Goal: Transaction & Acquisition: Book appointment/travel/reservation

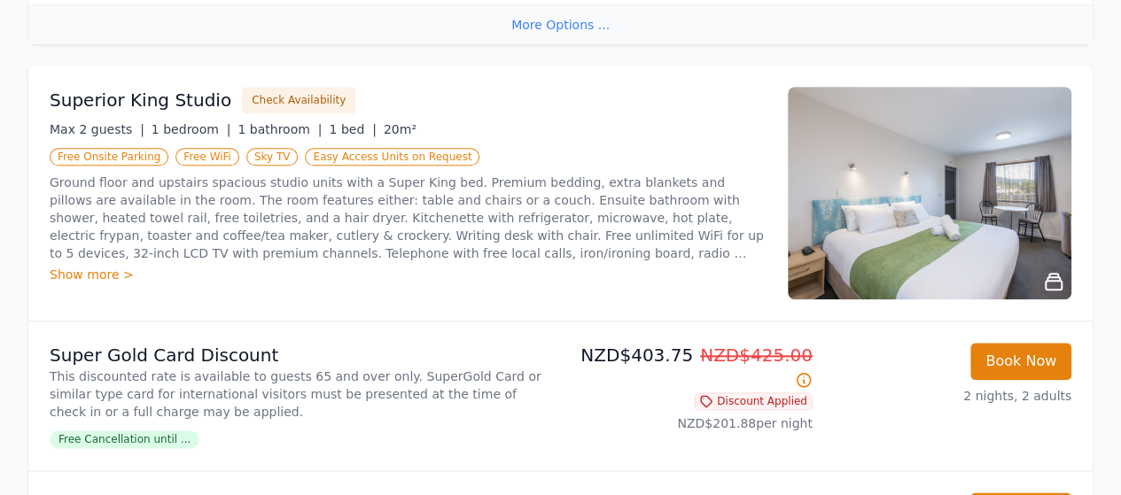
scroll to position [886, 0]
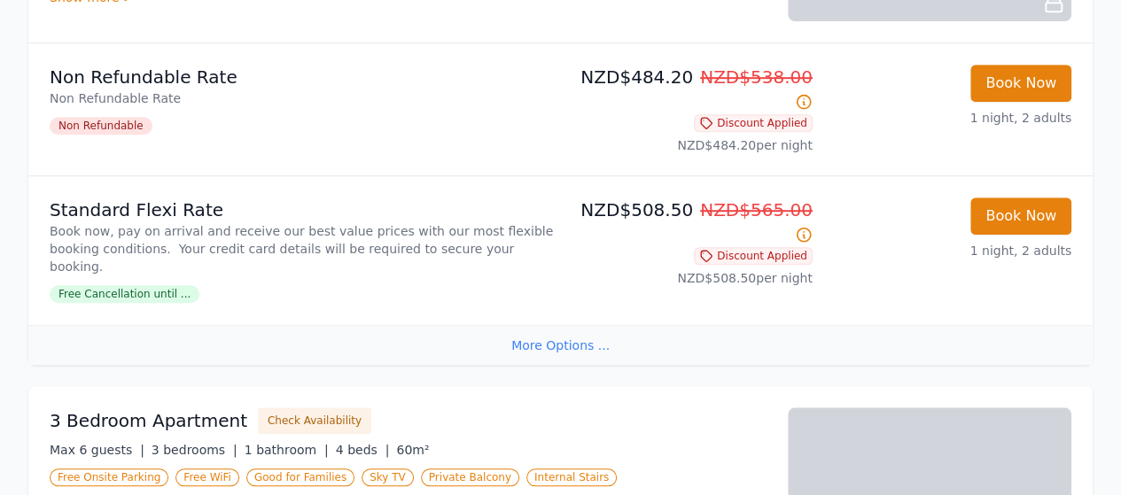
scroll to position [25, 0]
